Goal: Task Accomplishment & Management: Manage account settings

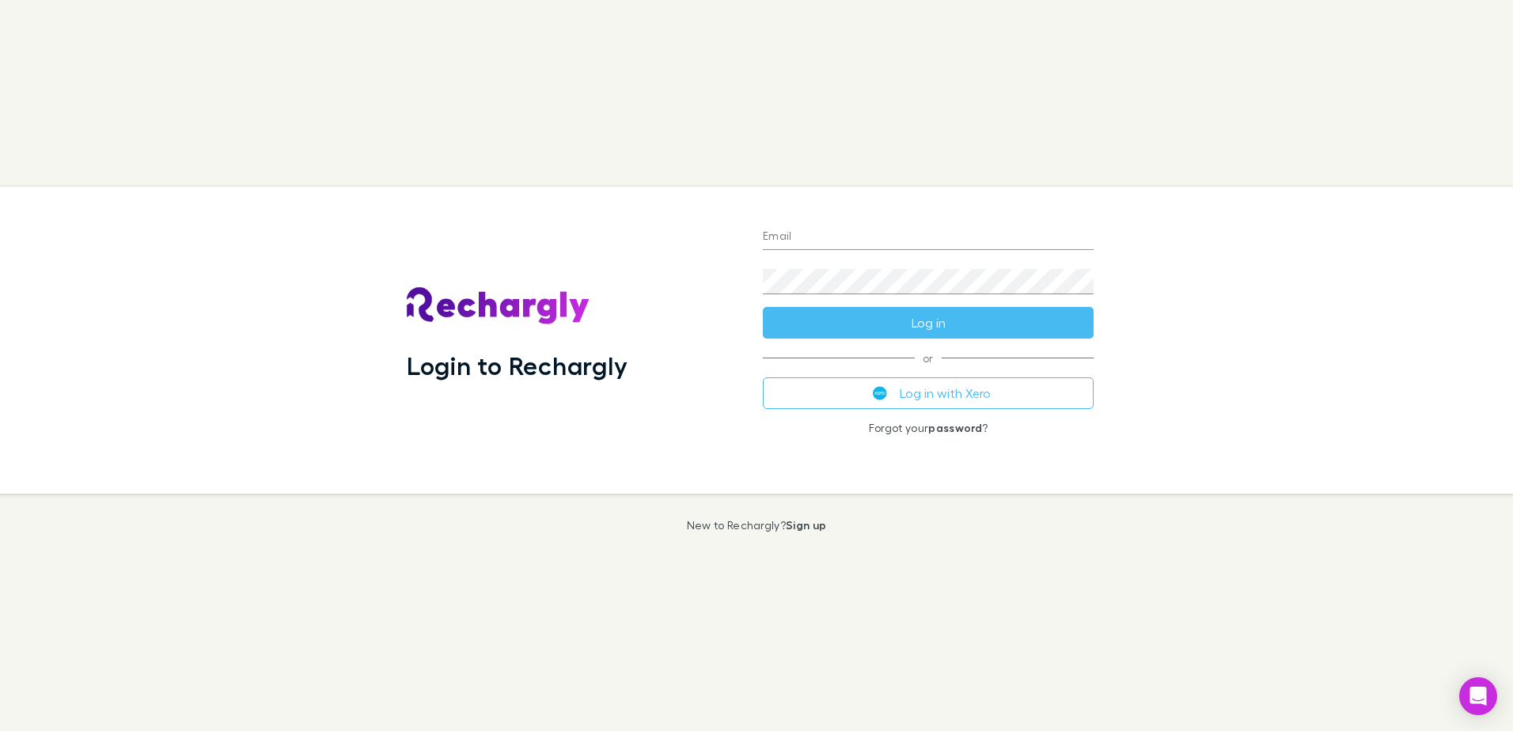
click at [854, 222] on div "Email" at bounding box center [928, 231] width 331 height 38
click at [862, 237] on input "Email" at bounding box center [928, 237] width 331 height 25
type input "**********"
click at [961, 430] on link "password" at bounding box center [955, 427] width 54 height 13
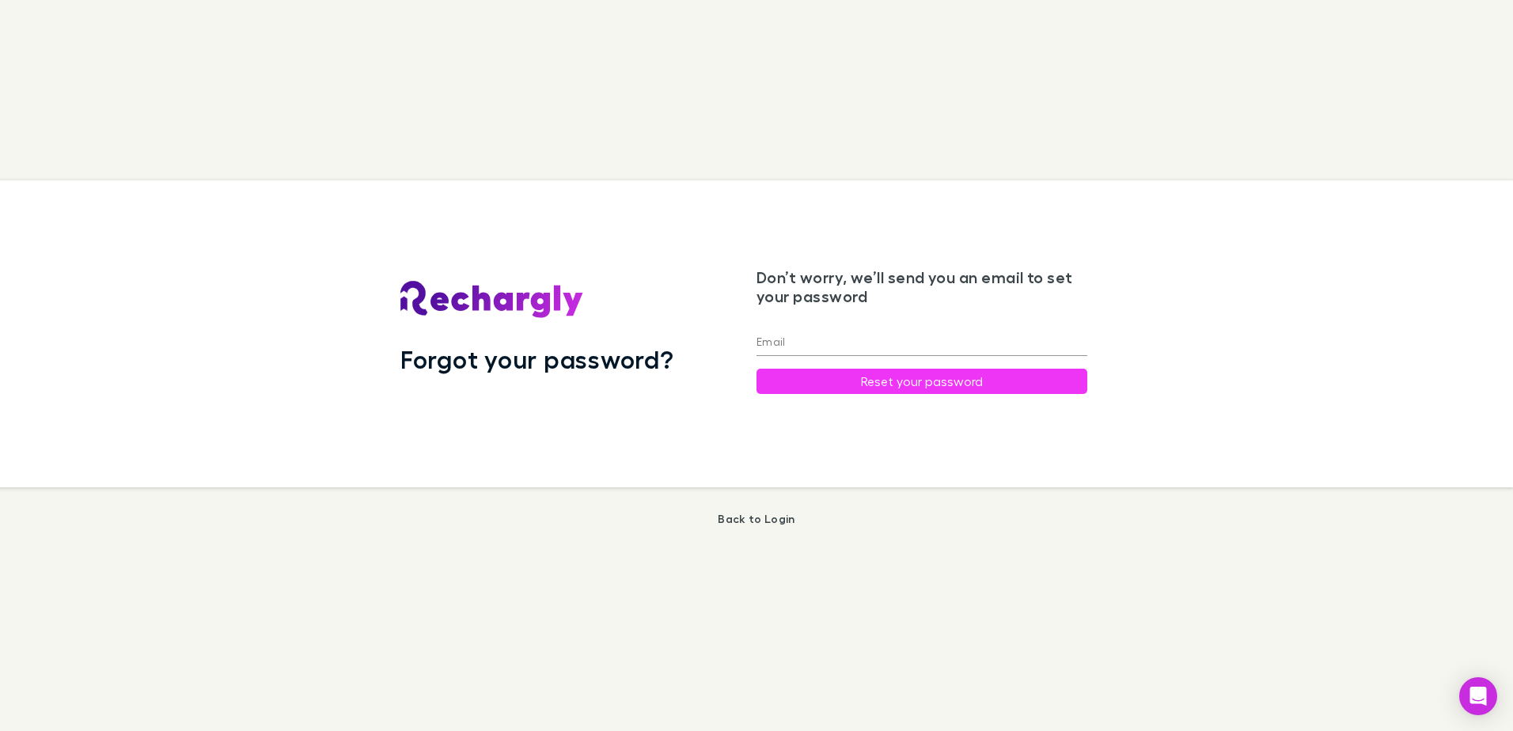
click at [826, 347] on input "Email" at bounding box center [921, 343] width 331 height 25
type input "**********"
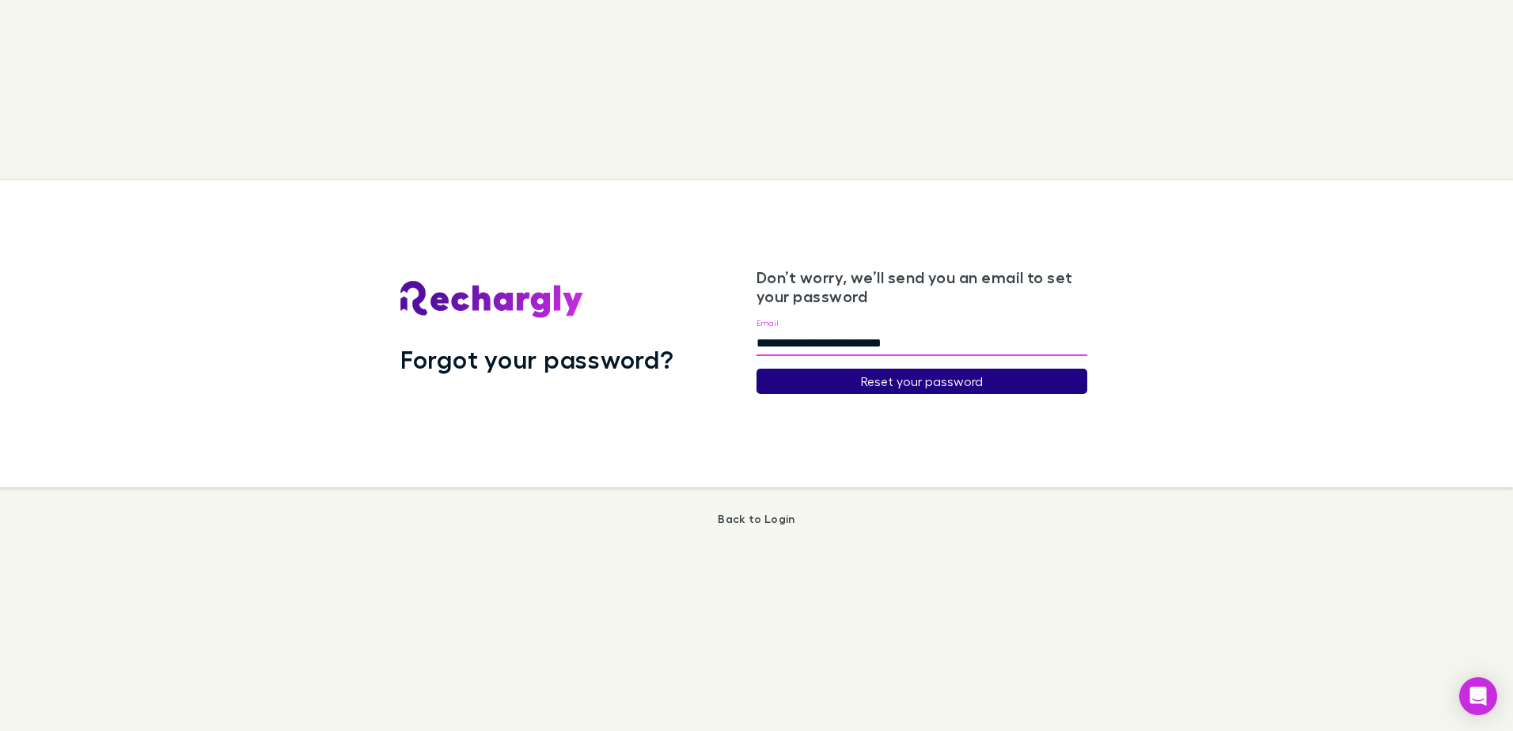
click at [910, 380] on button "Reset your password" at bounding box center [921, 381] width 331 height 25
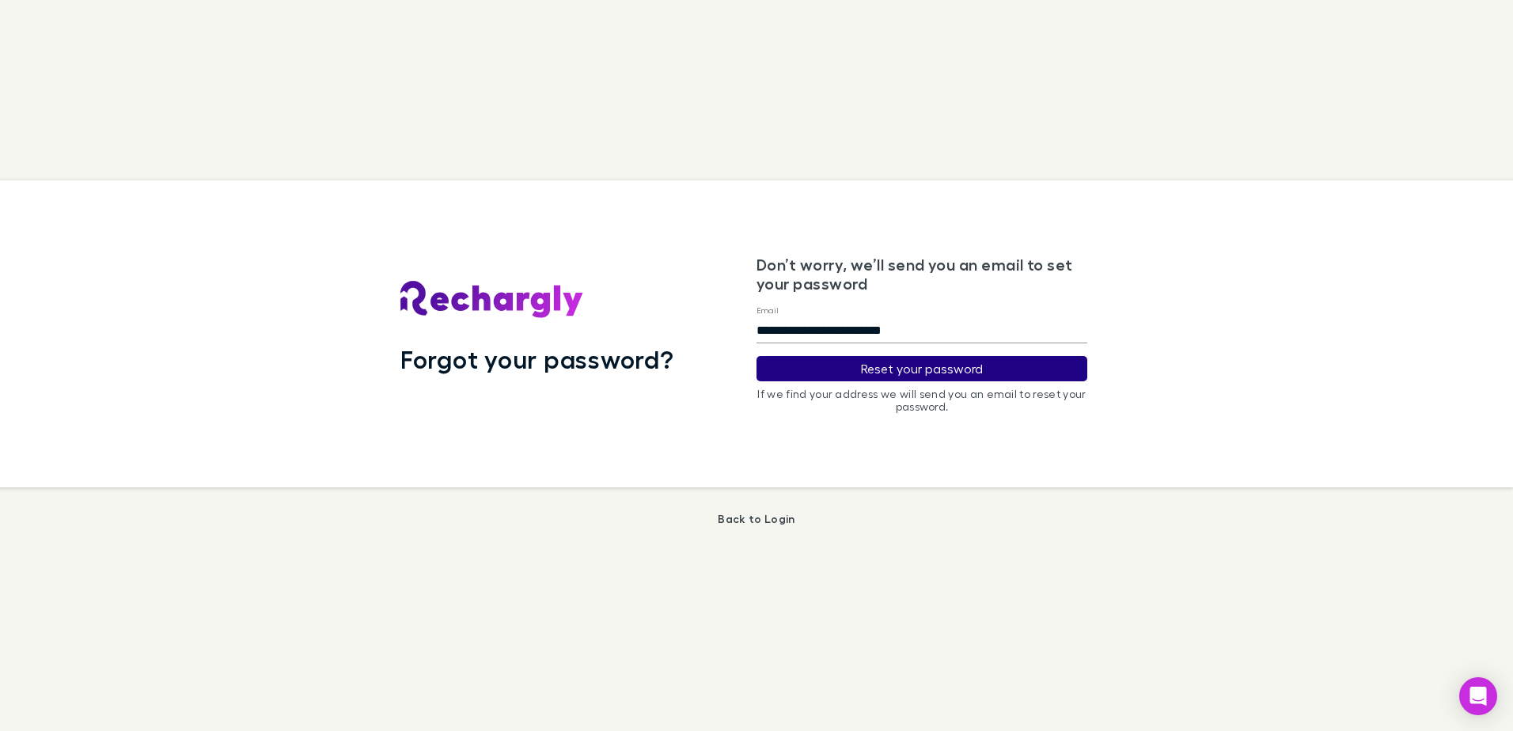
click at [923, 357] on button "Reset your password" at bounding box center [921, 368] width 331 height 25
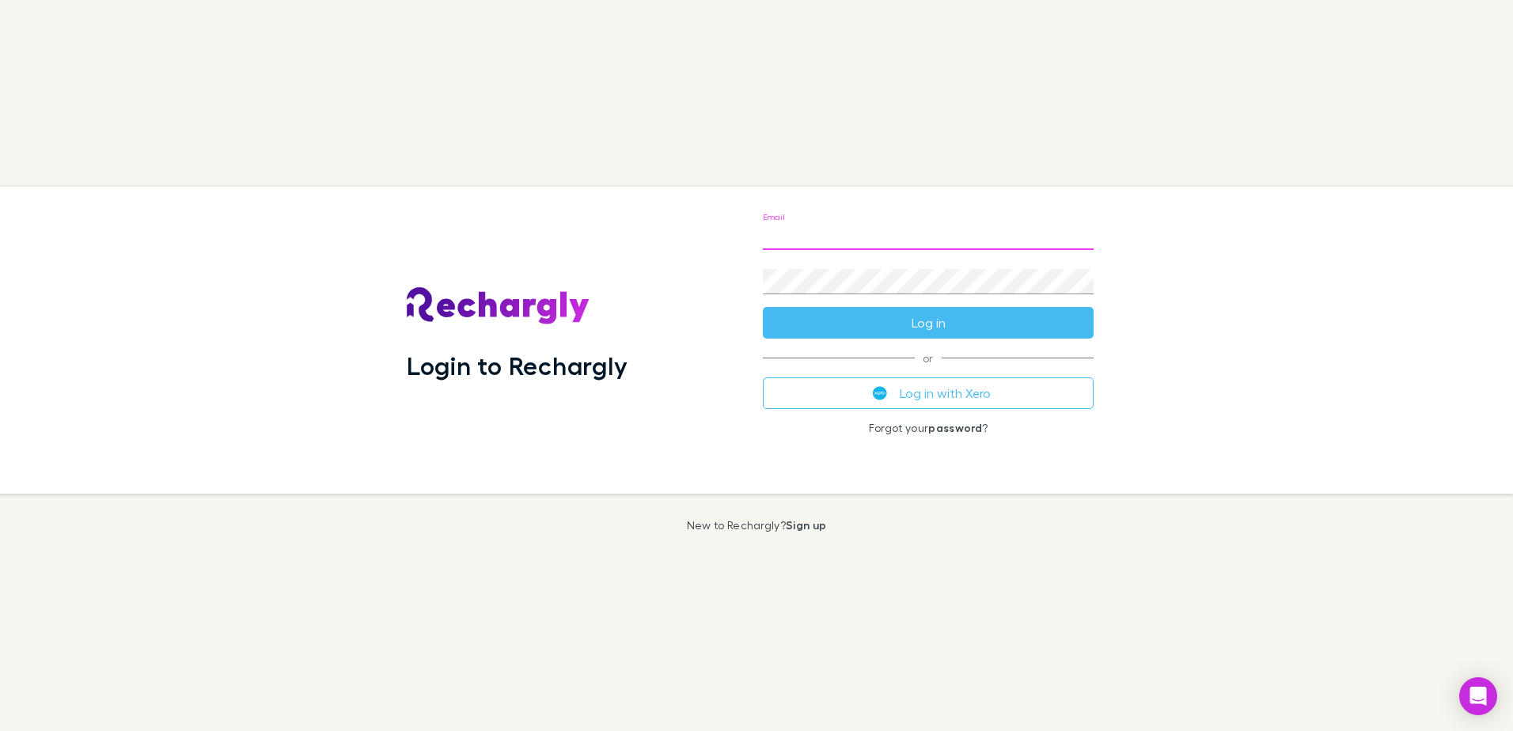
type input "**********"
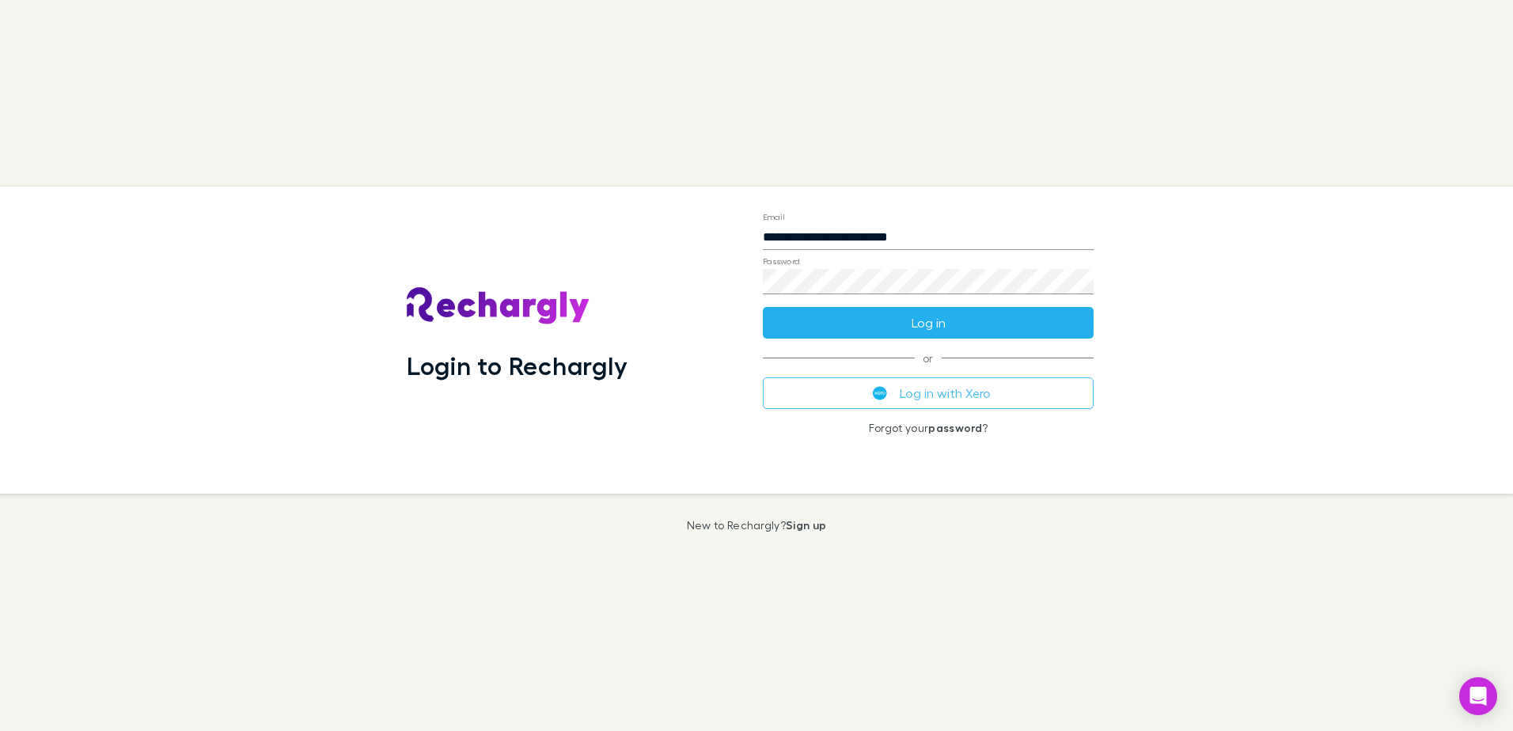
click at [926, 328] on button "Log in" at bounding box center [928, 323] width 331 height 32
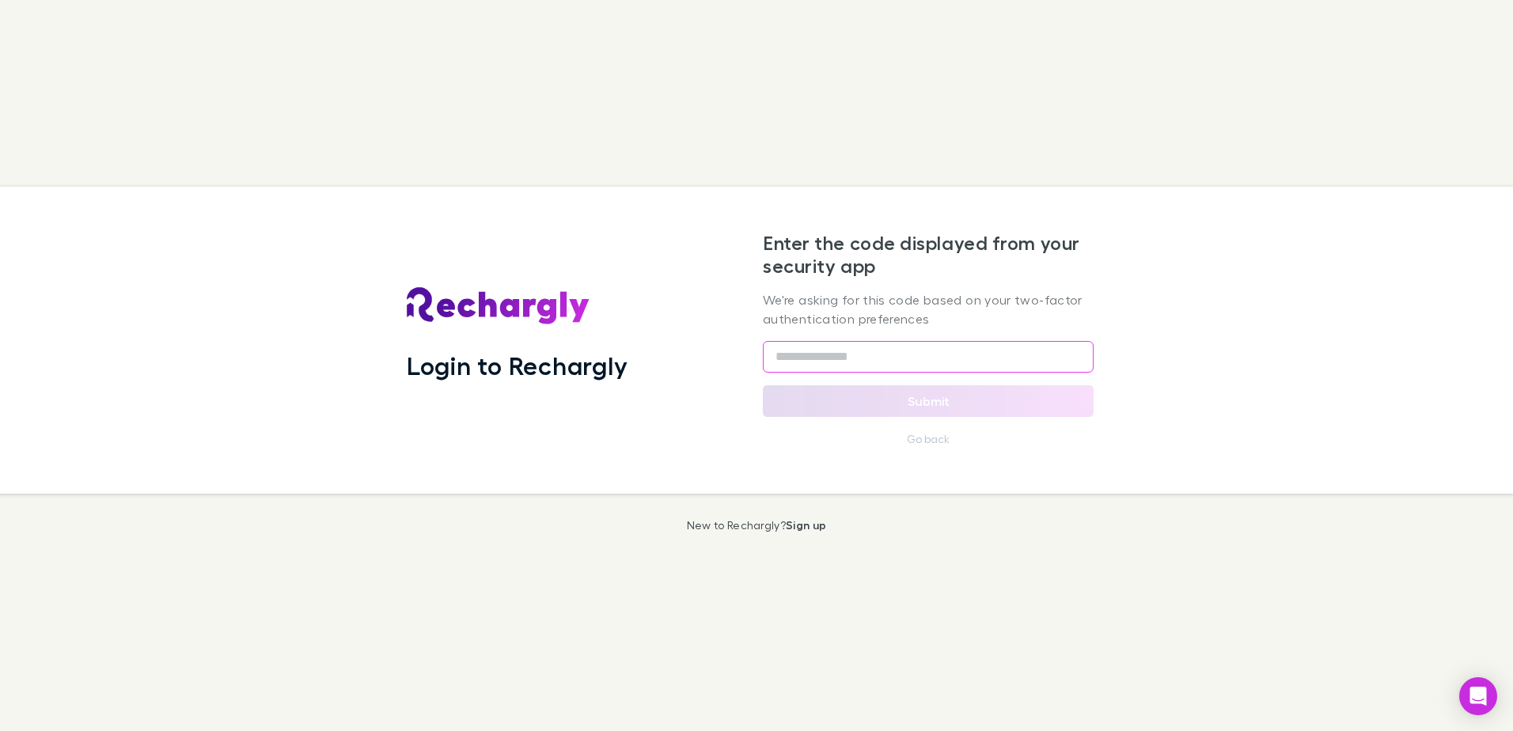
click at [931, 347] on input "text" at bounding box center [928, 357] width 331 height 32
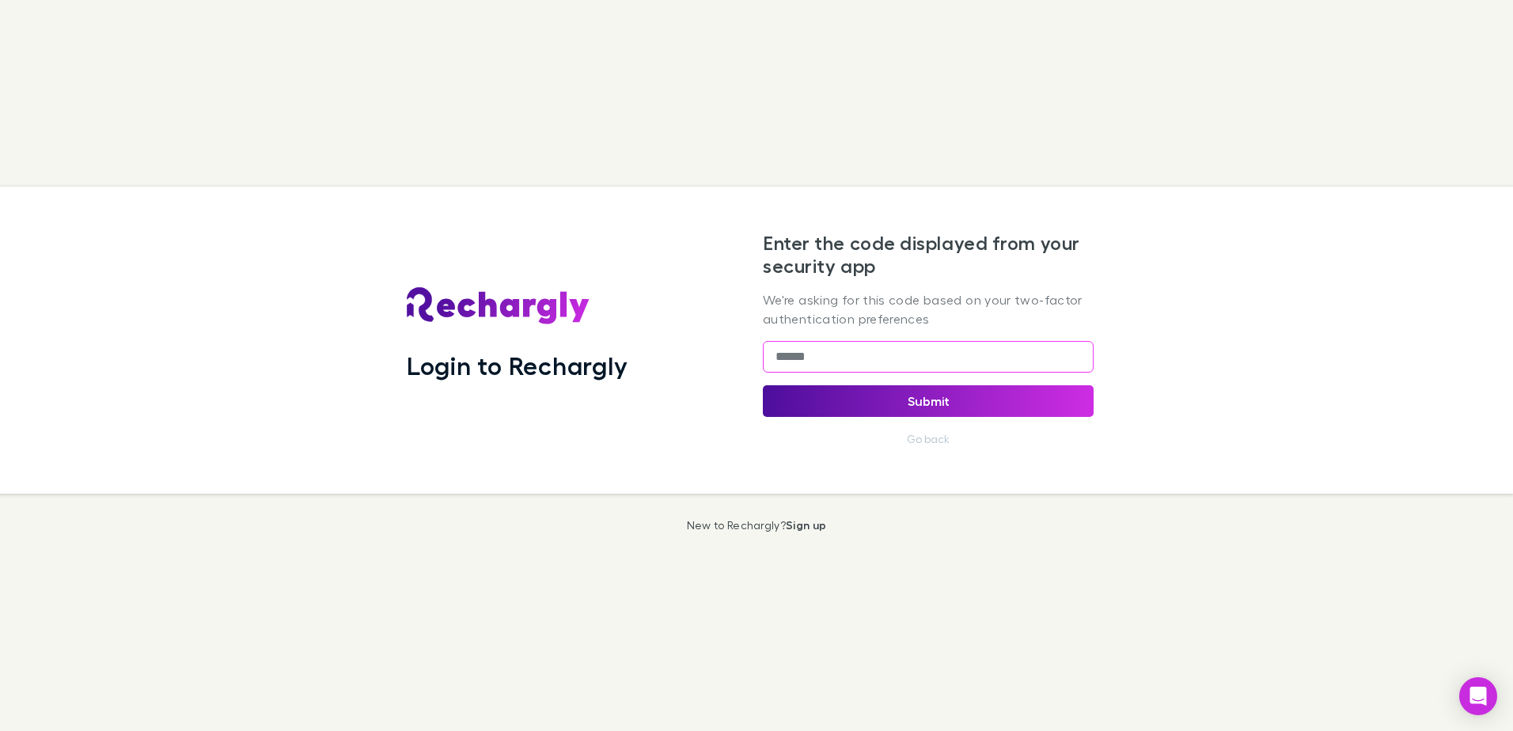
type input "******"
click at [953, 411] on button "Submit" at bounding box center [928, 401] width 331 height 32
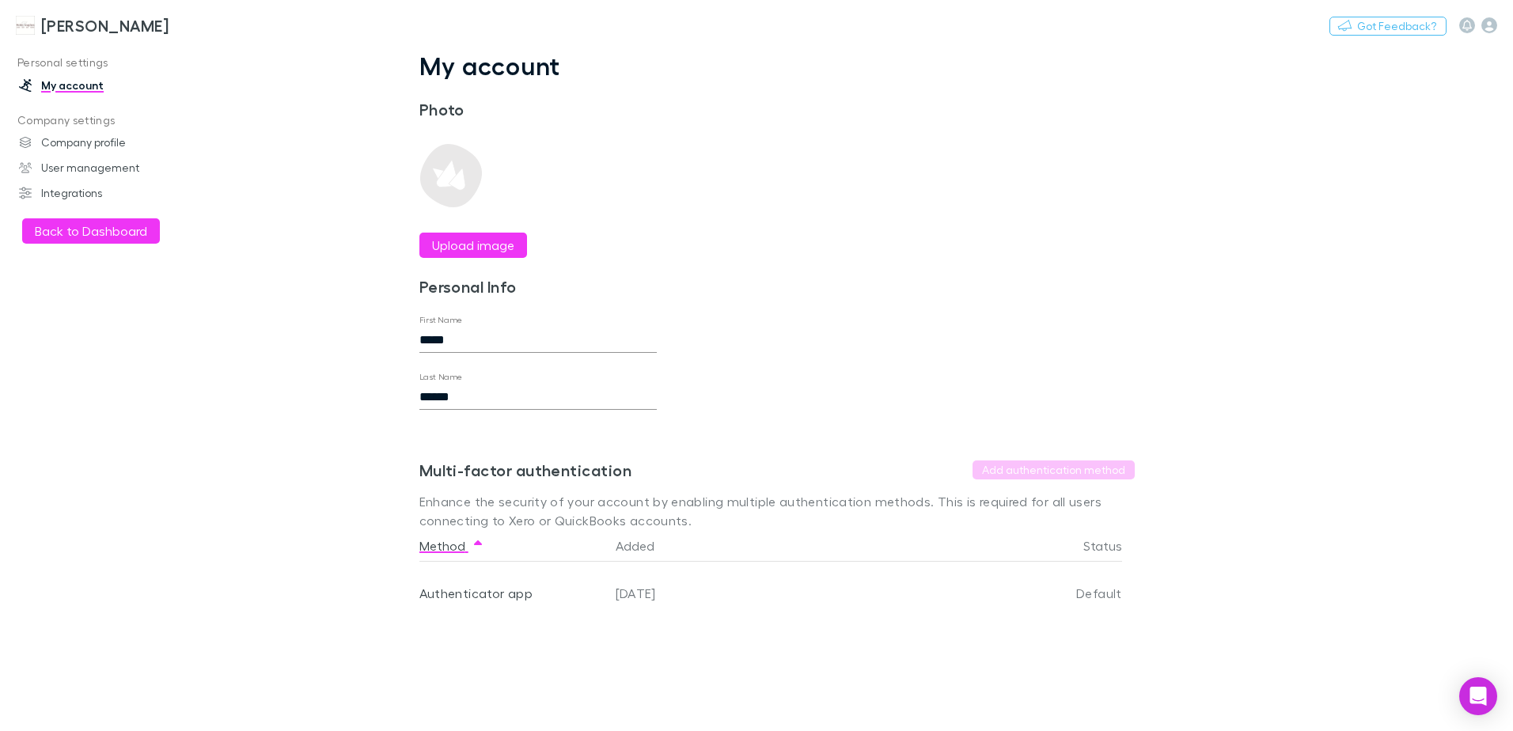
click at [83, 28] on h3 "[PERSON_NAME]" at bounding box center [104, 25] width 127 height 19
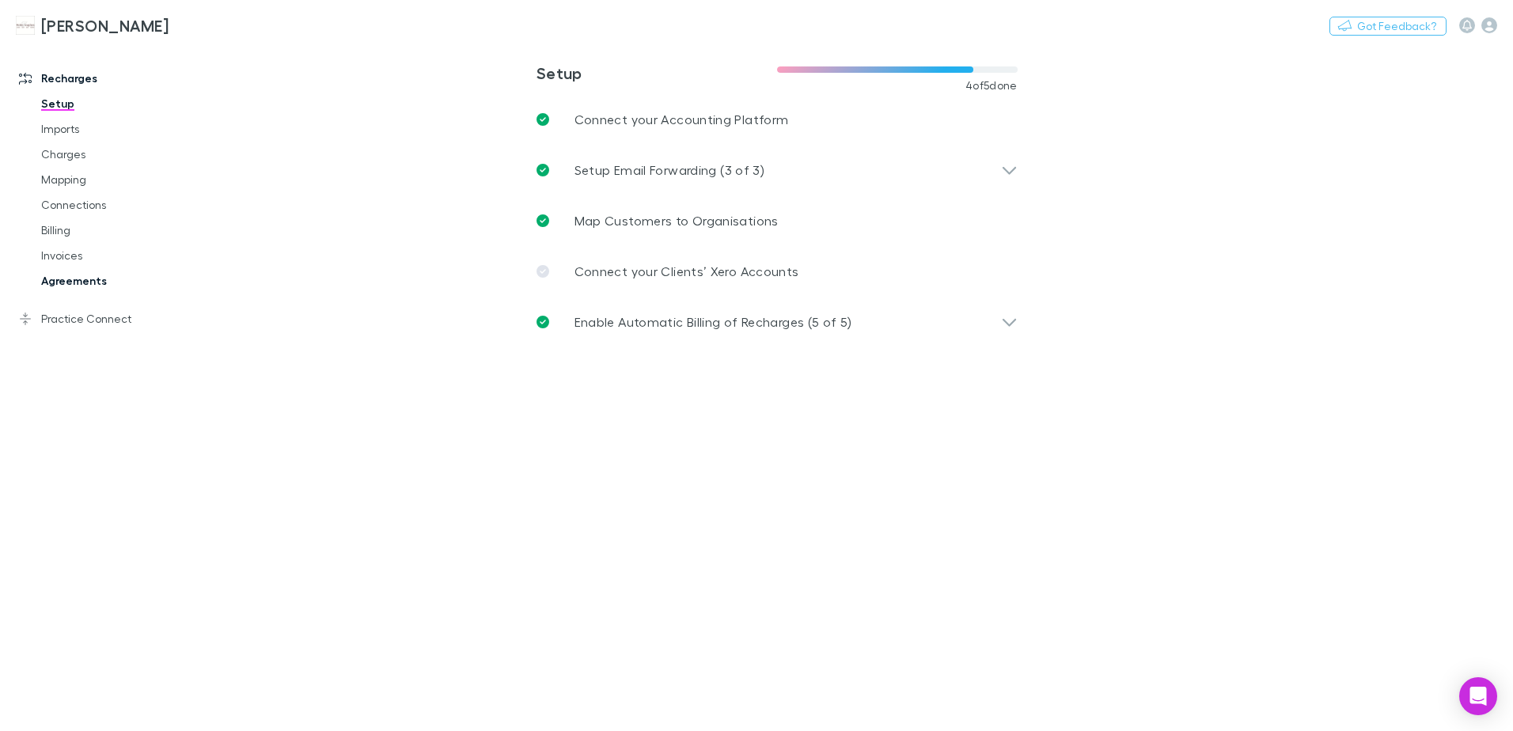
click at [78, 284] on link "Agreements" at bounding box center [119, 280] width 188 height 25
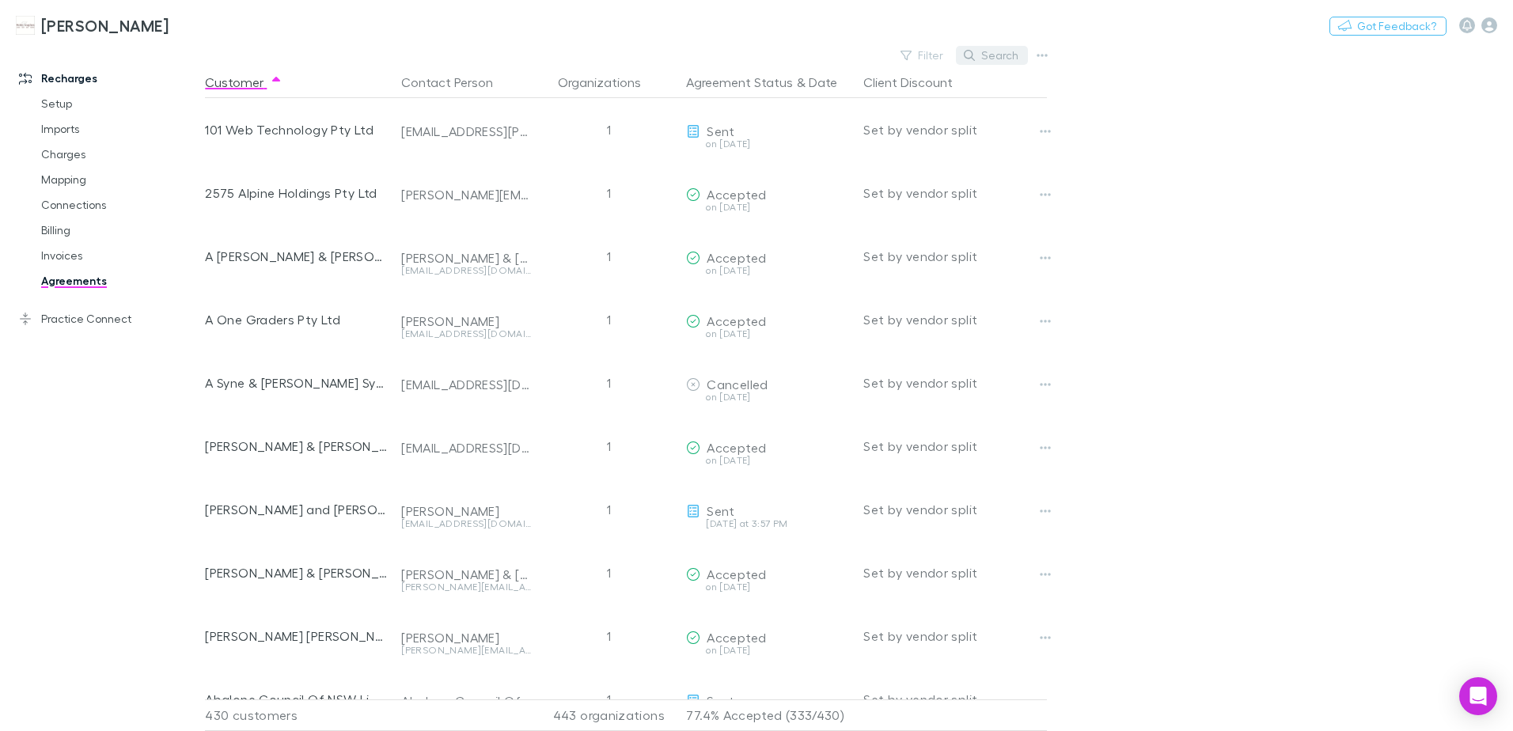
click at [983, 51] on button "Search" at bounding box center [992, 55] width 72 height 19
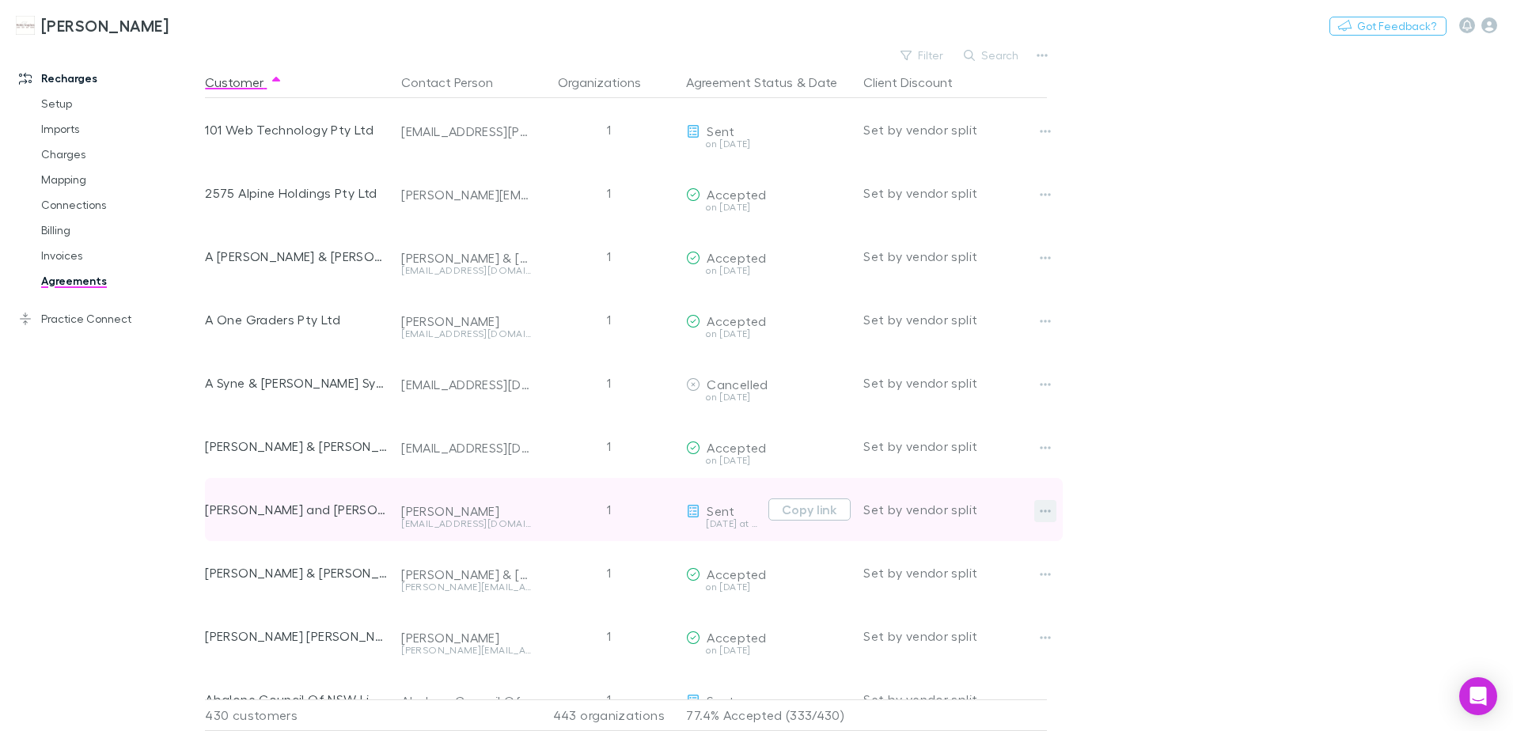
click at [1048, 510] on icon "button" at bounding box center [1045, 511] width 11 height 13
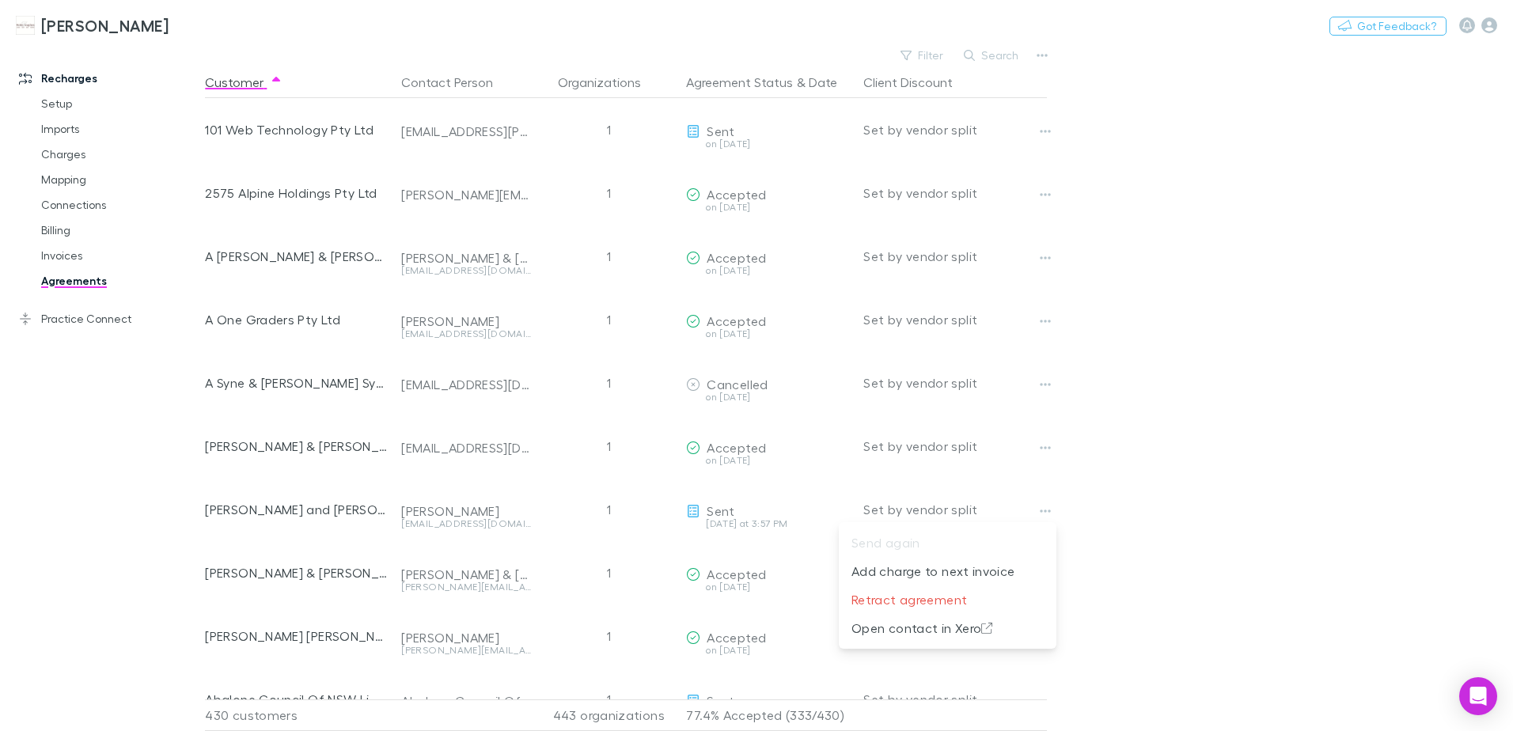
click at [1137, 494] on div at bounding box center [756, 365] width 1513 height 731
drag, startPoint x: 58, startPoint y: 251, endPoint x: 195, endPoint y: 258, distance: 137.9
click at [58, 251] on link "Invoices" at bounding box center [119, 255] width 188 height 25
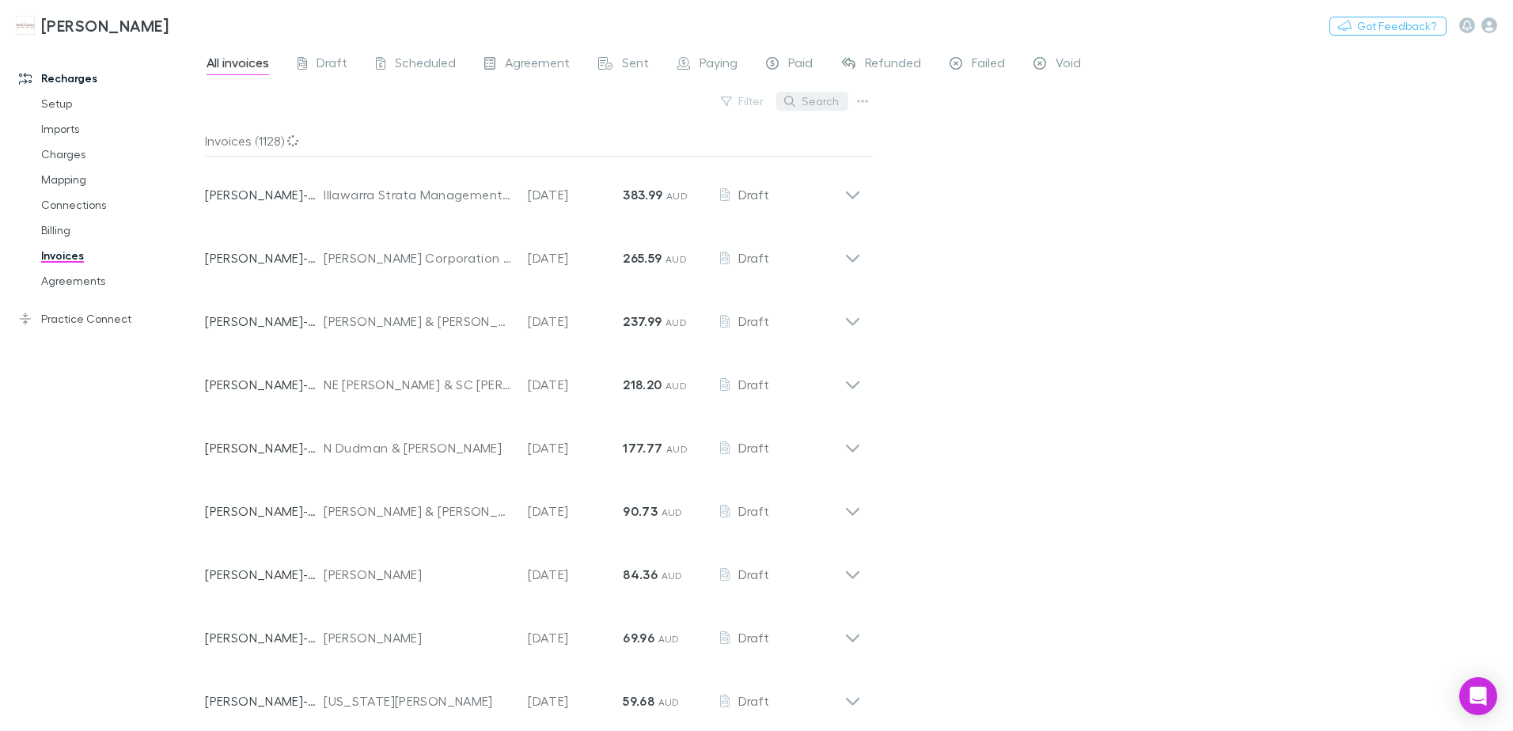
click at [828, 104] on button "Search" at bounding box center [812, 101] width 72 height 19
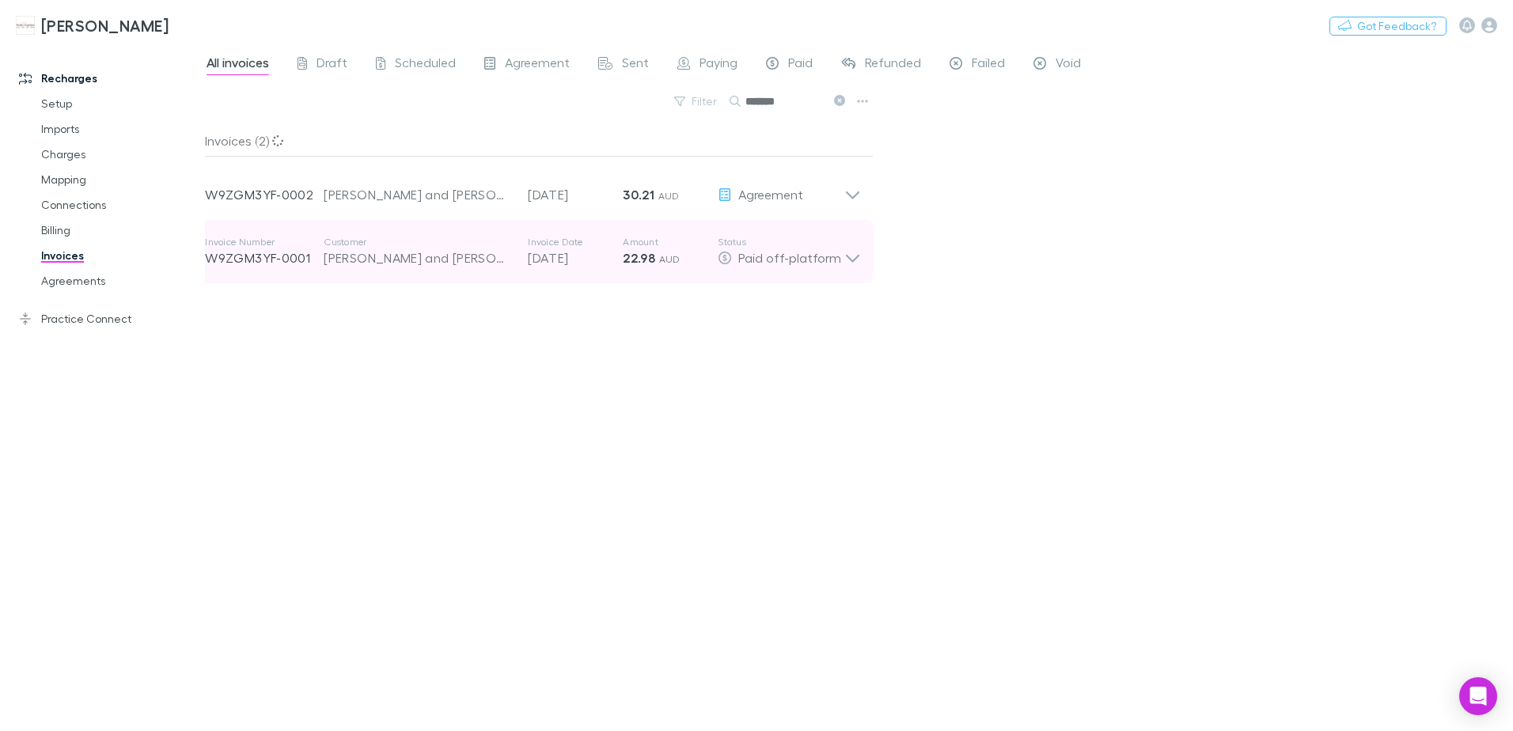
type input "*******"
click at [849, 260] on icon at bounding box center [852, 252] width 17 height 32
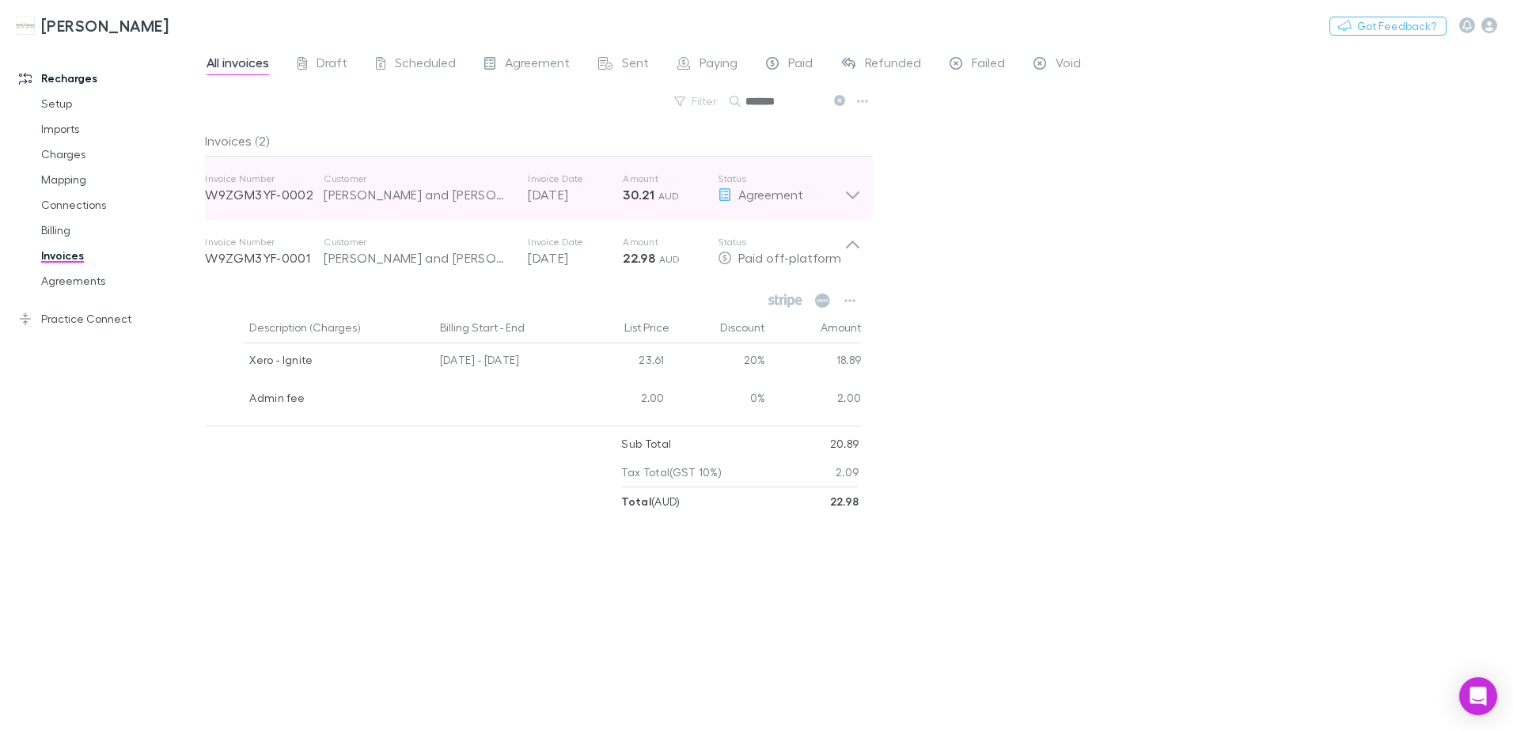
click at [857, 195] on icon at bounding box center [852, 195] width 13 height 8
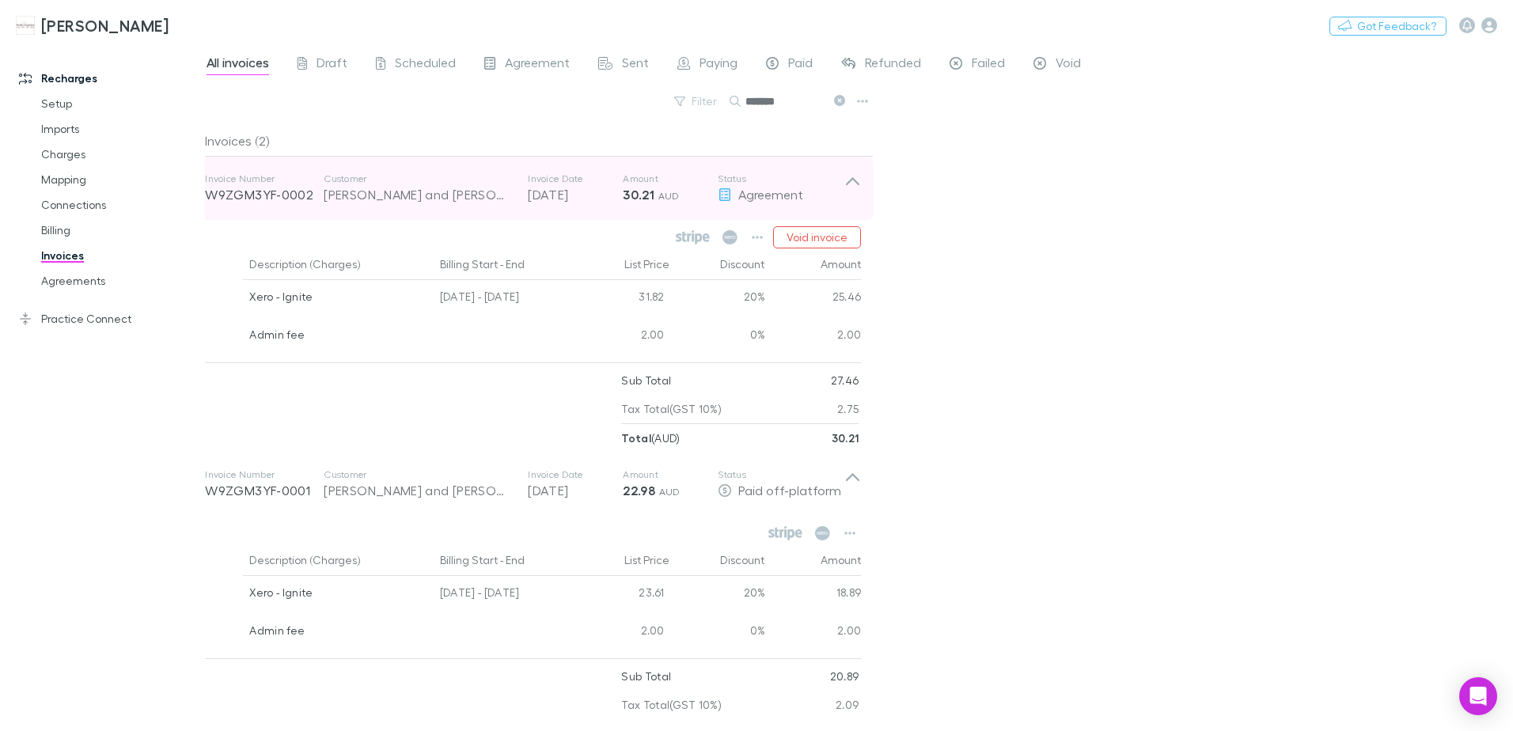
click at [857, 195] on icon at bounding box center [852, 188] width 17 height 32
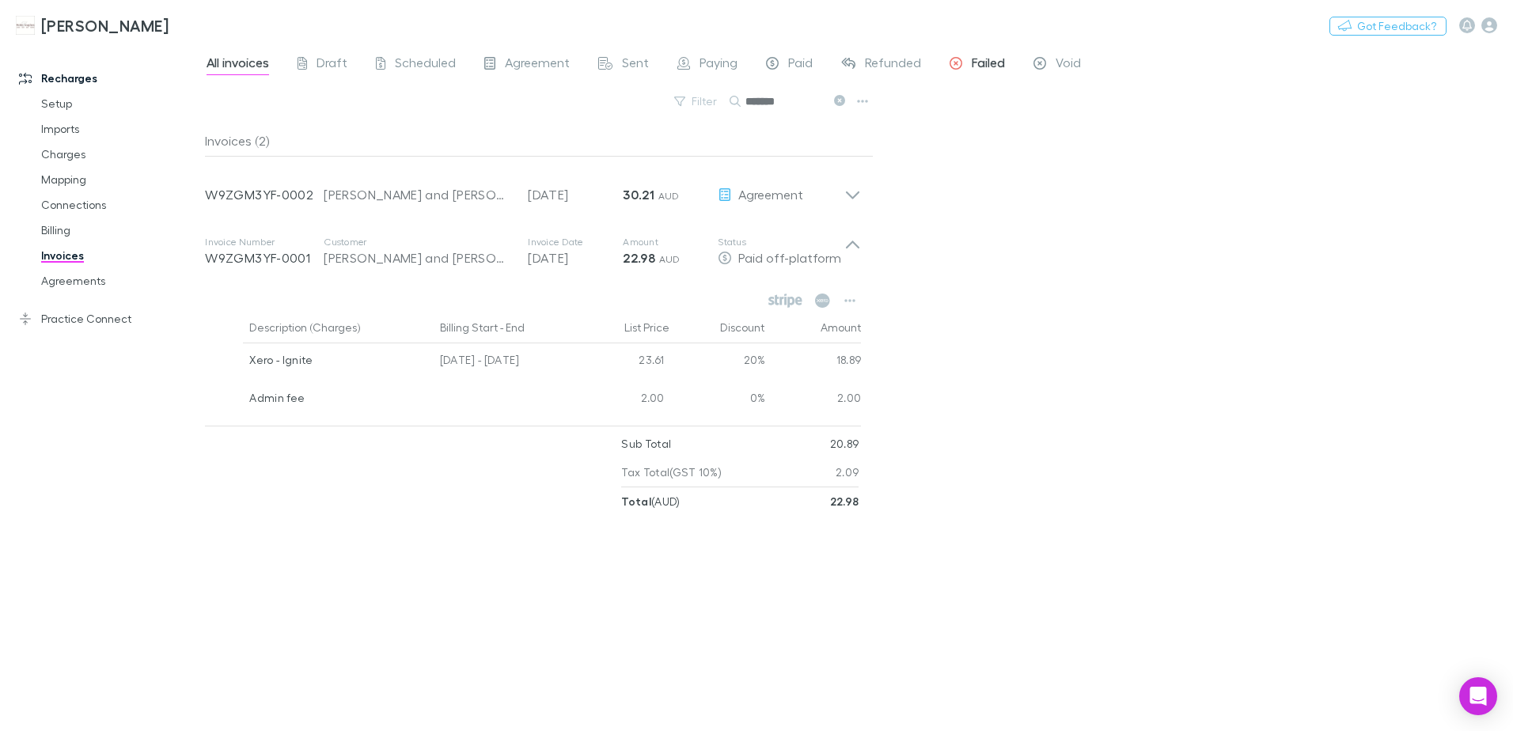
click at [992, 63] on span "Failed" at bounding box center [988, 65] width 33 height 21
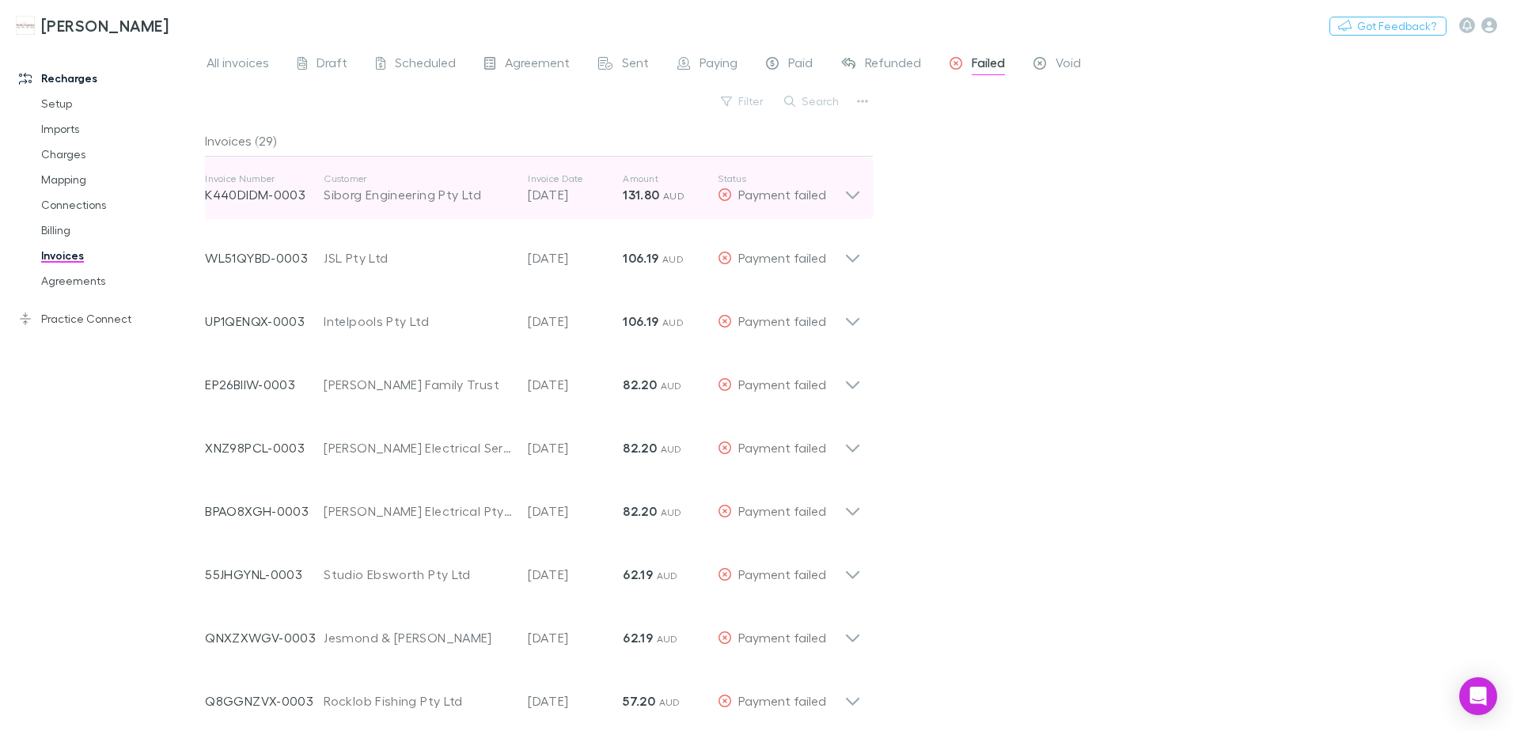
click at [851, 198] on icon at bounding box center [852, 195] width 13 height 8
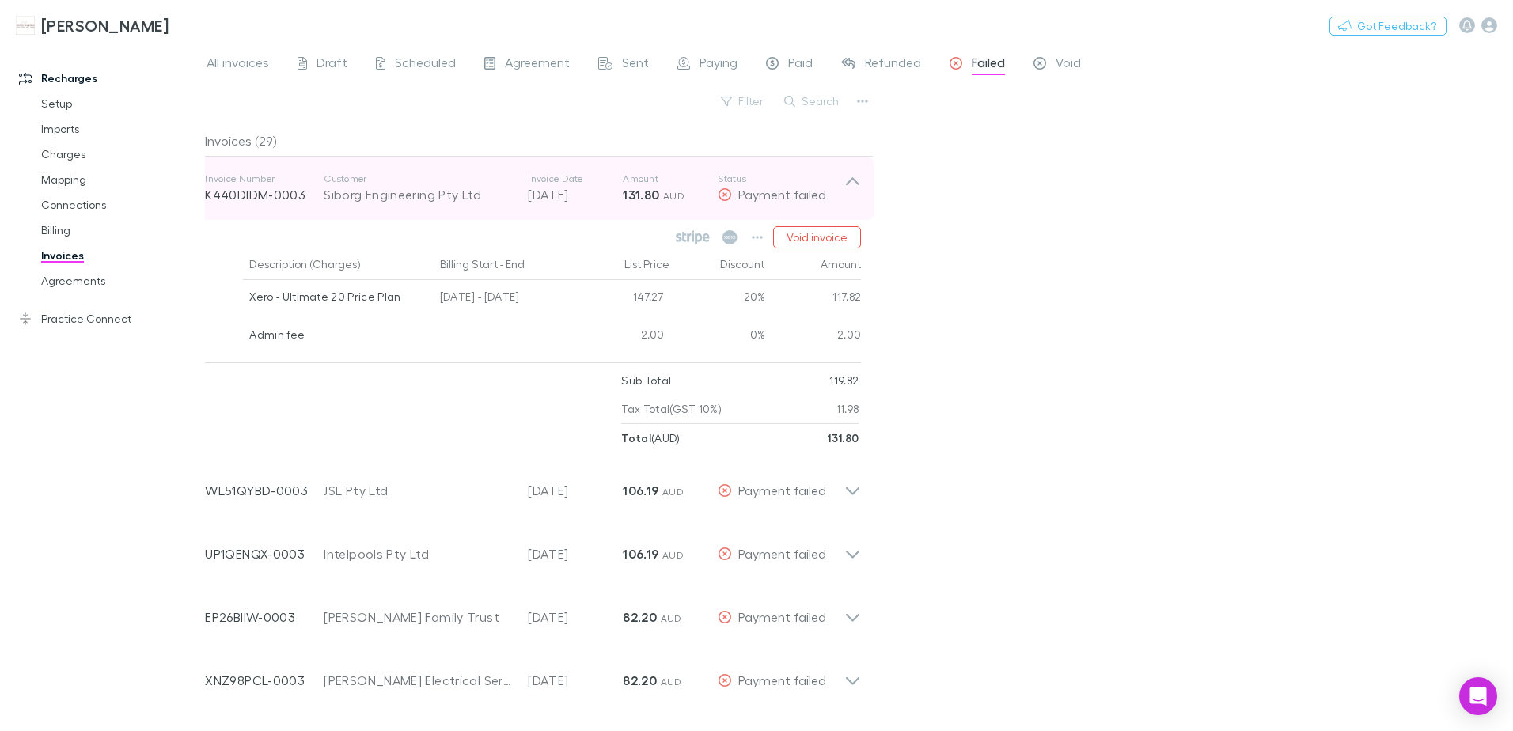
click at [851, 183] on icon at bounding box center [852, 188] width 17 height 32
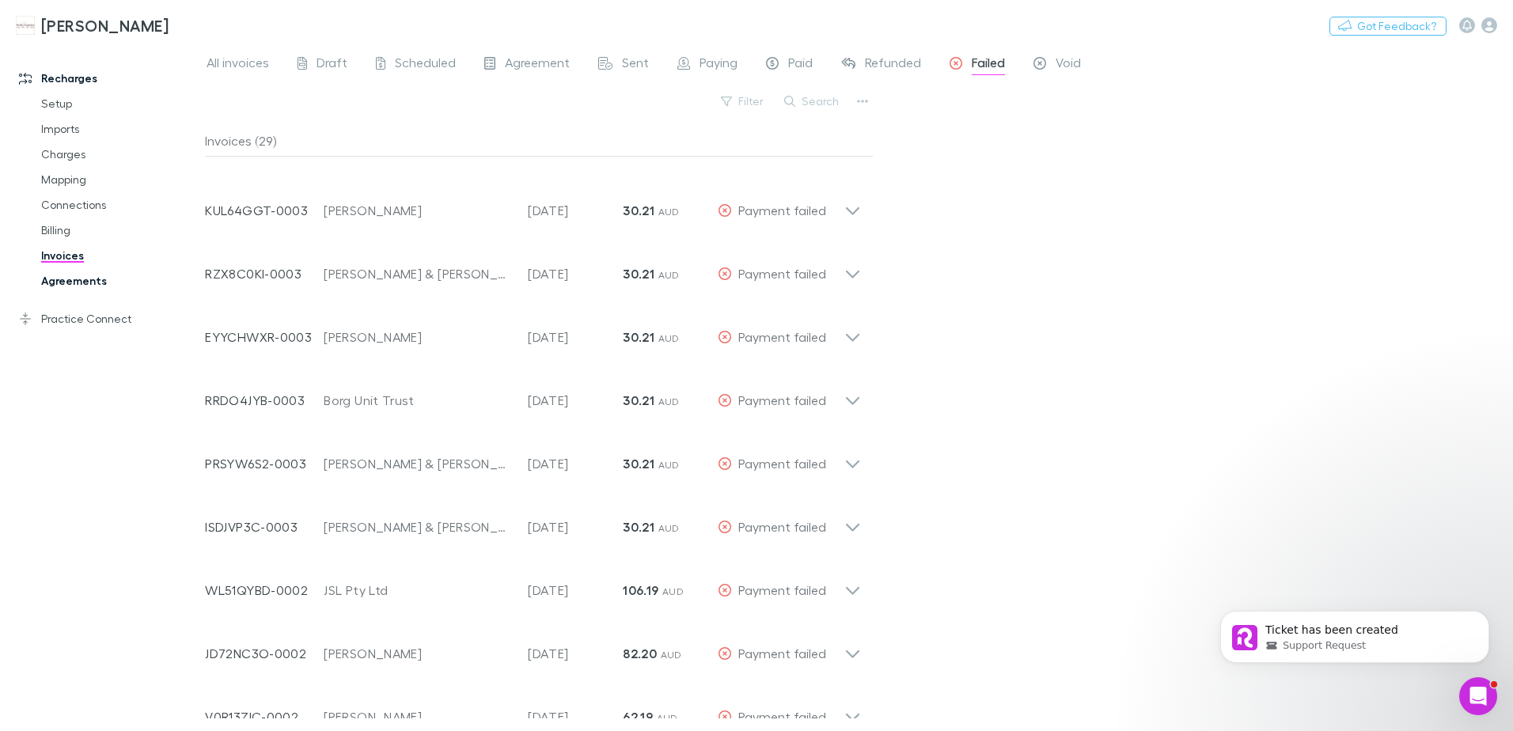
click at [58, 271] on link "Agreements" at bounding box center [119, 280] width 188 height 25
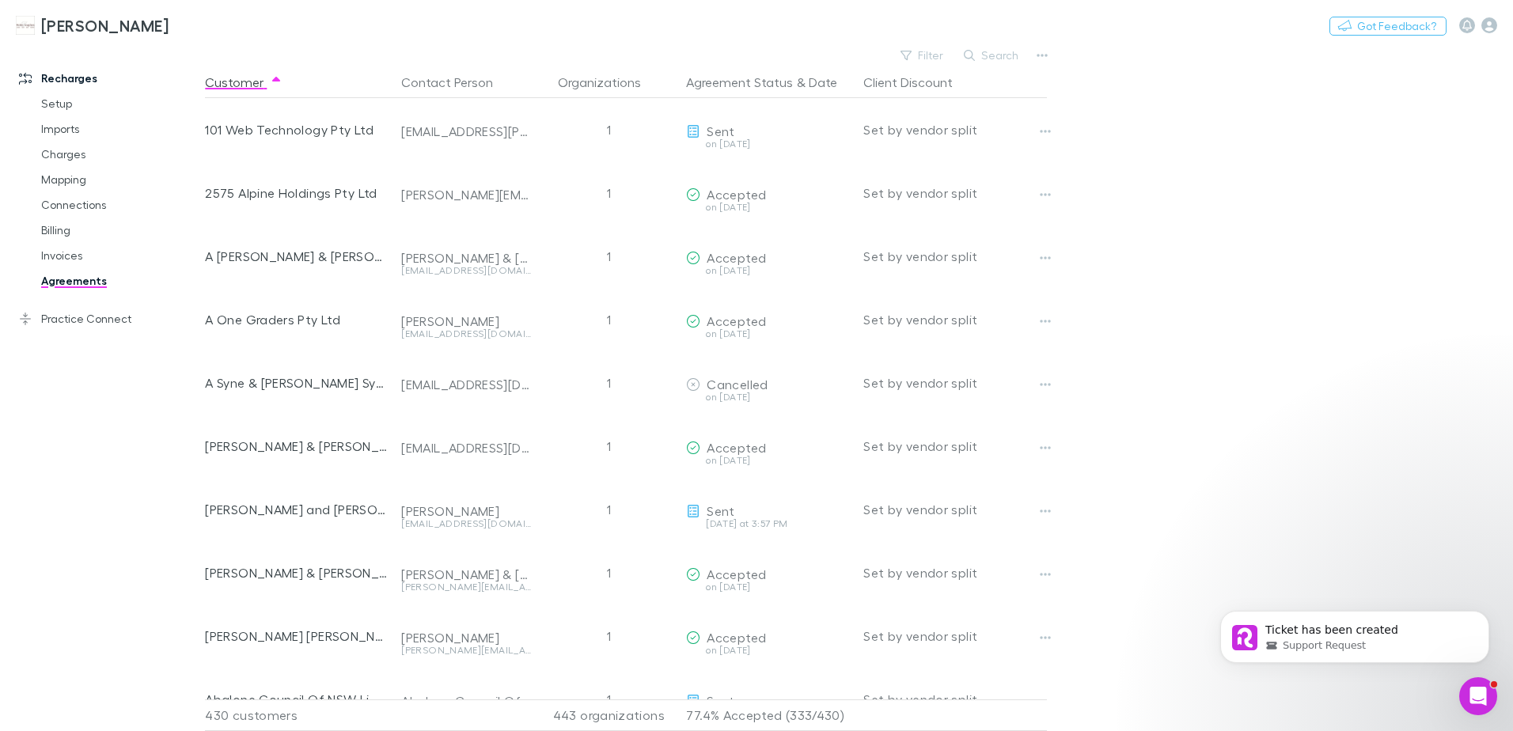
click at [59, 285] on link "Agreements" at bounding box center [119, 280] width 188 height 25
click at [1001, 58] on button "Search" at bounding box center [992, 55] width 72 height 19
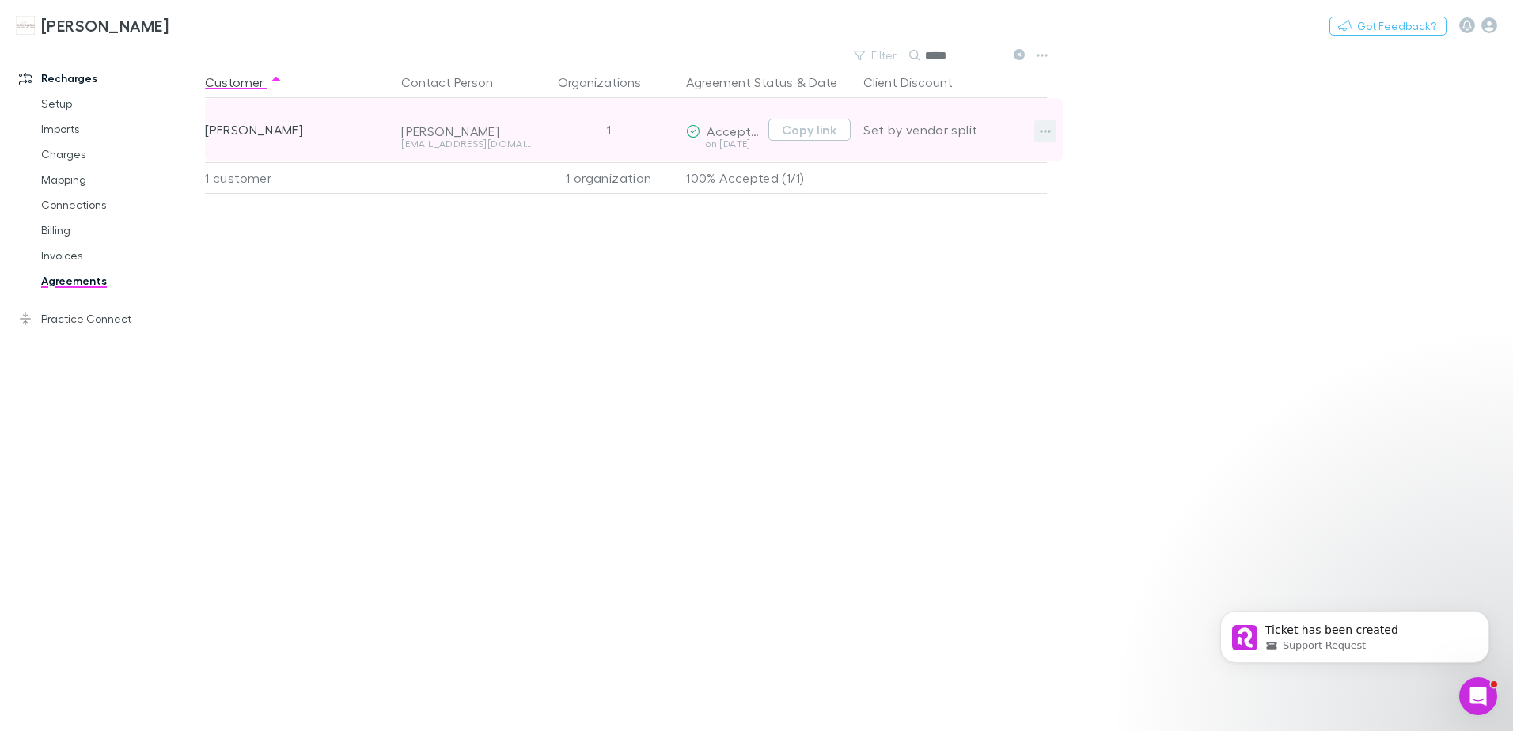
type input "*****"
click at [1049, 136] on icon "button" at bounding box center [1045, 131] width 11 height 13
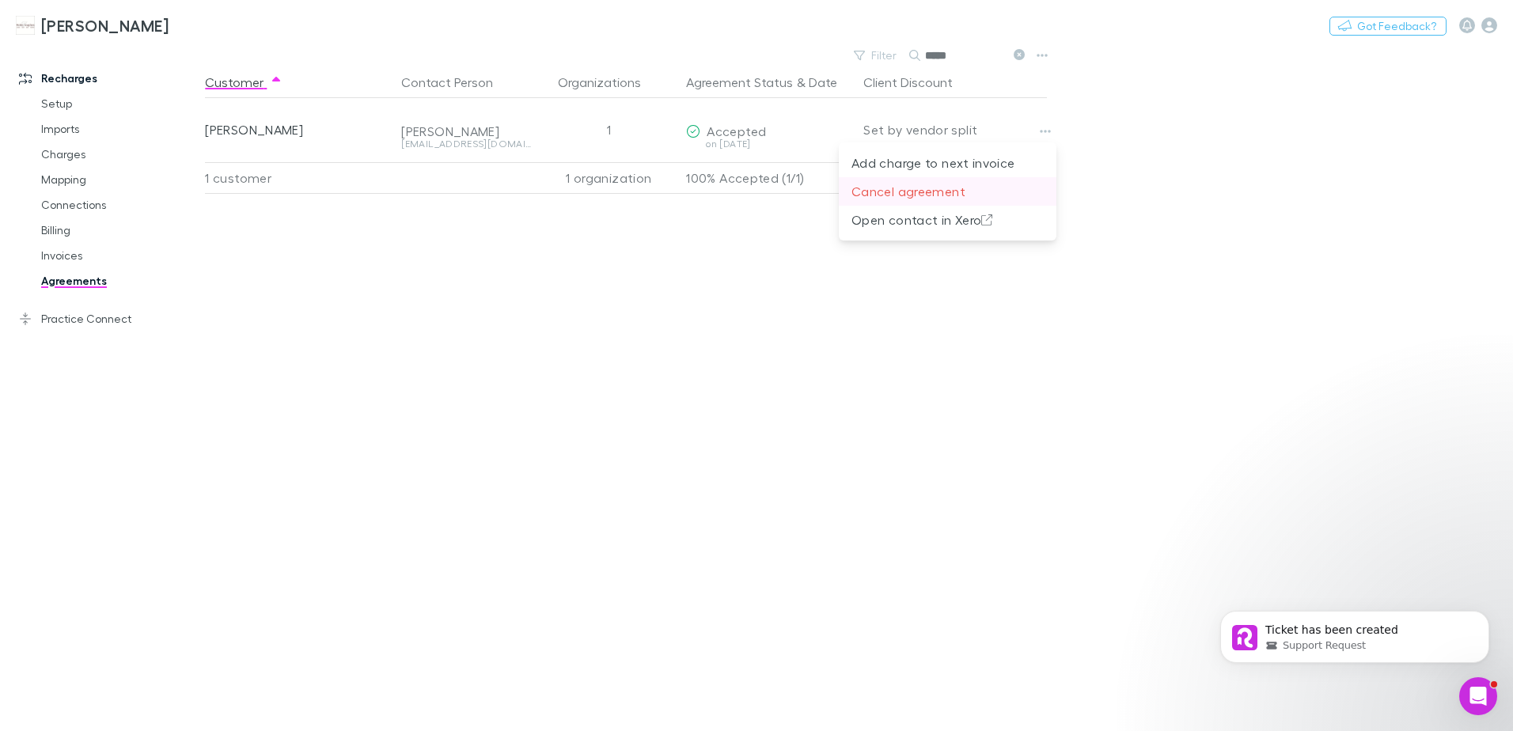
click at [881, 195] on p "Cancel agreement" at bounding box center [947, 191] width 192 height 19
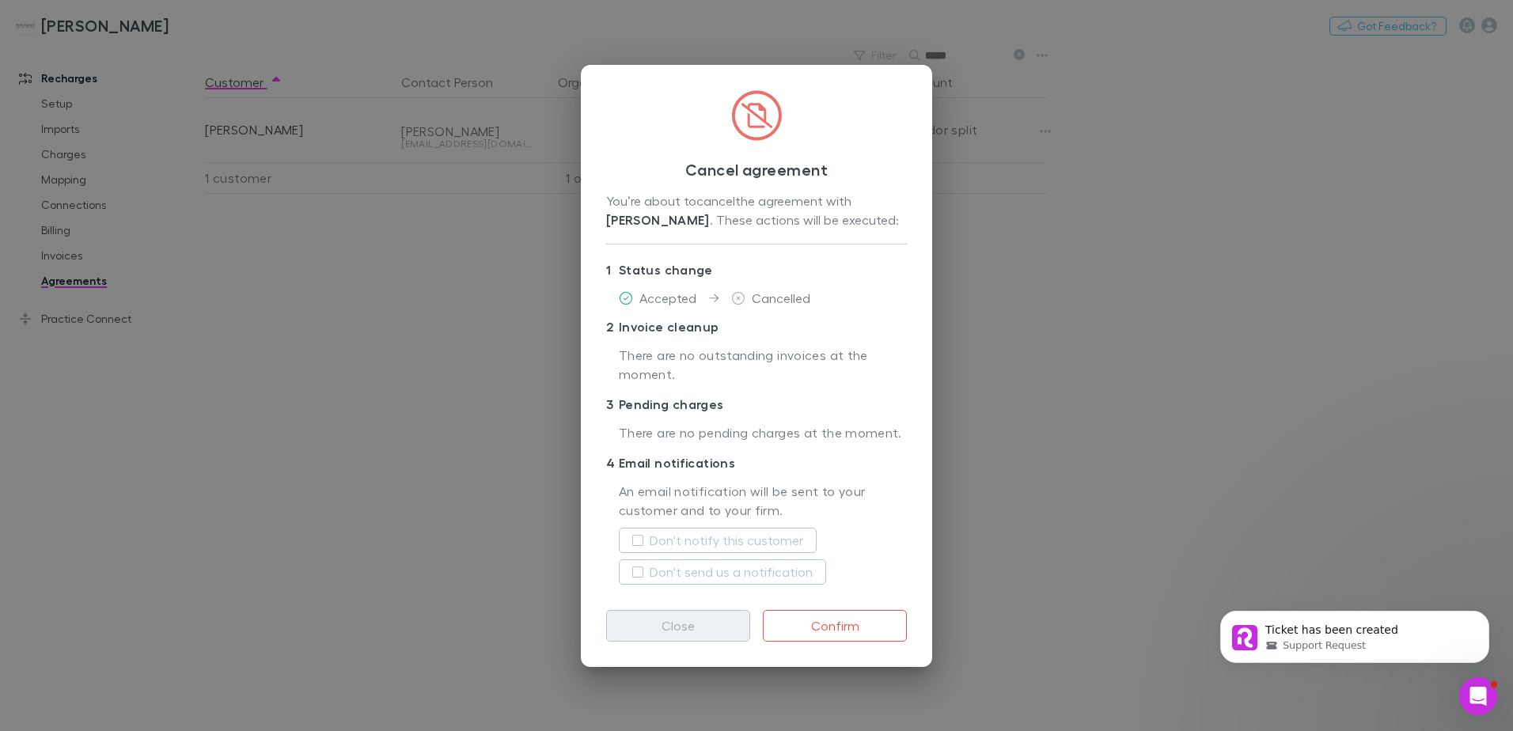
click at [686, 635] on button "Close" at bounding box center [678, 626] width 144 height 32
